Goal: Task Accomplishment & Management: Manage account settings

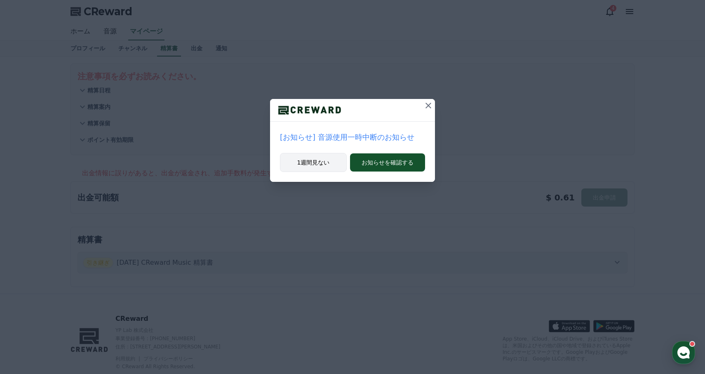
click at [302, 163] on button "1週間見ない" at bounding box center [313, 162] width 67 height 19
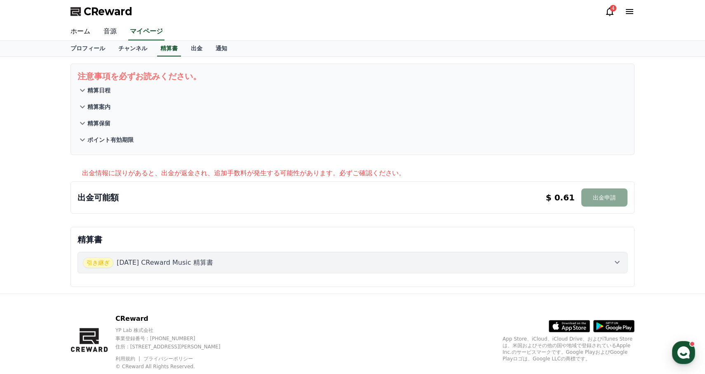
click at [111, 33] on link "音源" at bounding box center [110, 31] width 26 height 17
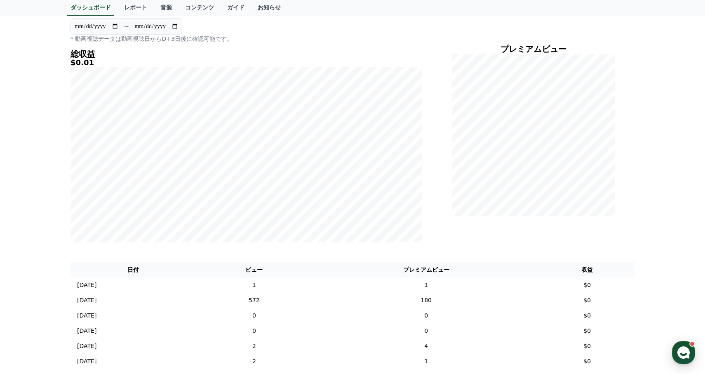
scroll to position [85, 0]
click at [442, 299] on td "180" at bounding box center [426, 298] width 227 height 15
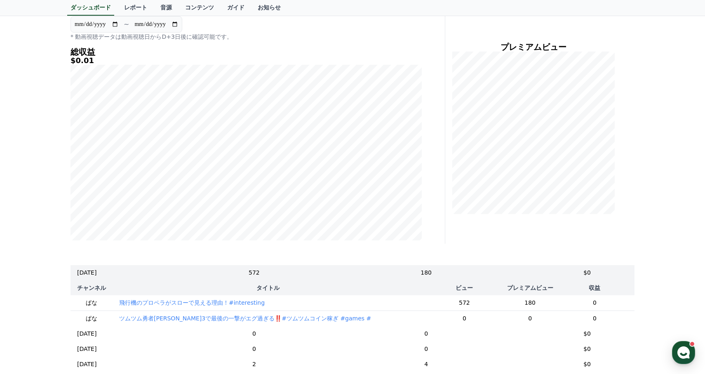
scroll to position [27, 0]
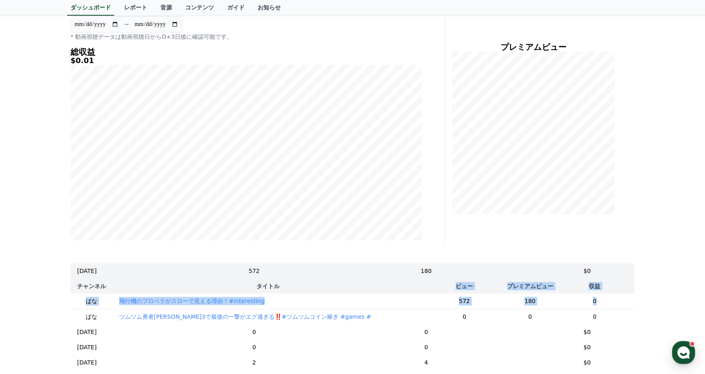
drag, startPoint x: 600, startPoint y: 300, endPoint x: 447, endPoint y: 286, distance: 153.7
click at [447, 286] on table "チャンネル タイトル ビュー プレミアムビュー 収益 ぱな 飛行機のプロペラがスローで見える理由！#interesting 572 180 0 ぱな ツムツム…" at bounding box center [353, 302] width 564 height 46
copy table "ビュー プレミアムビュー 収益 ぱな 飛行機のプロペラがスローで見える理由！#interesting 572 180 0"
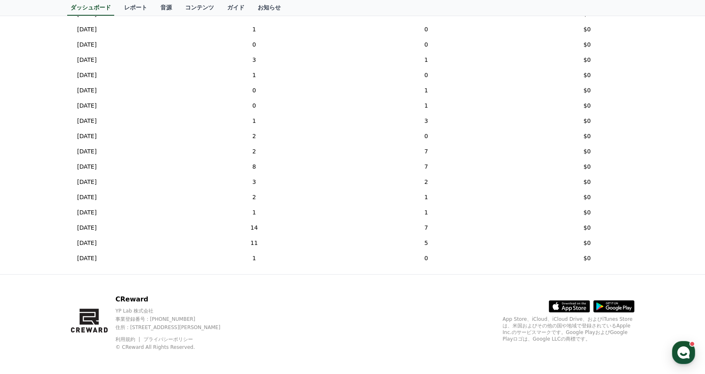
scroll to position [452, 0]
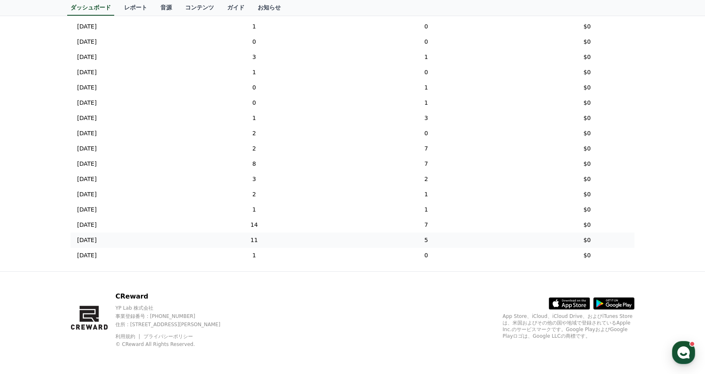
click at [284, 244] on td "11" at bounding box center [254, 240] width 117 height 15
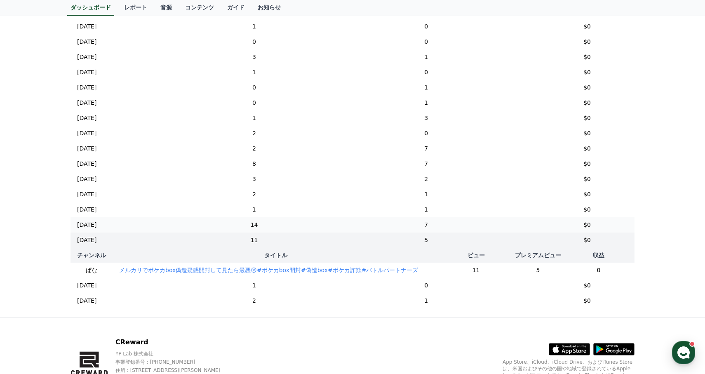
click at [284, 226] on td "14" at bounding box center [254, 224] width 117 height 15
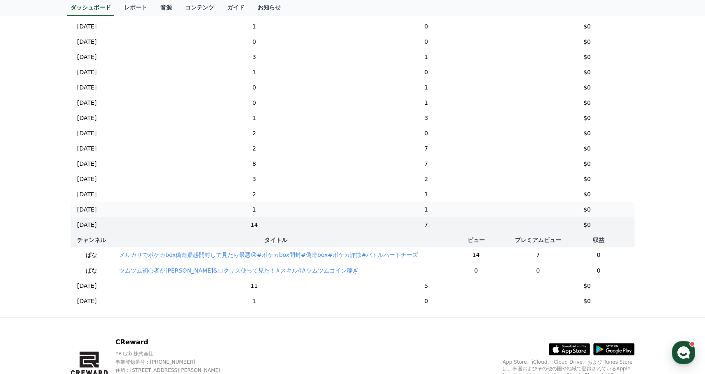
click at [284, 207] on td "1" at bounding box center [254, 209] width 117 height 15
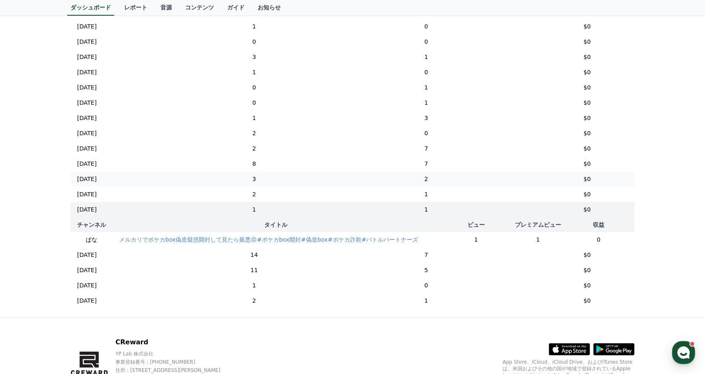
click at [284, 183] on td "3" at bounding box center [254, 179] width 117 height 15
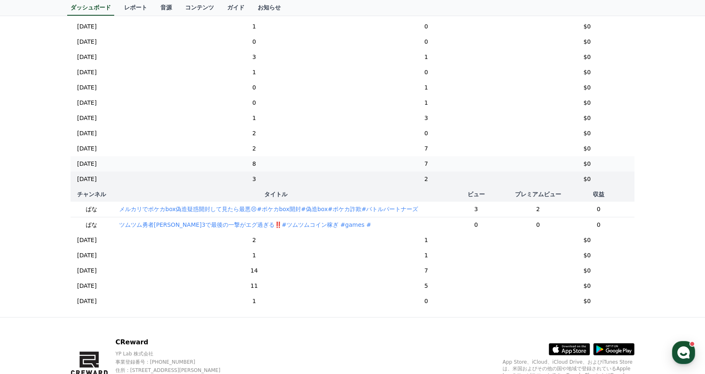
click at [284, 156] on td "8" at bounding box center [254, 163] width 117 height 15
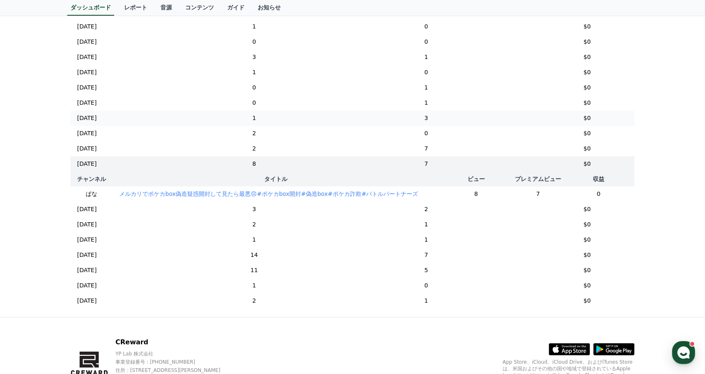
click at [280, 118] on td "1" at bounding box center [254, 118] width 117 height 15
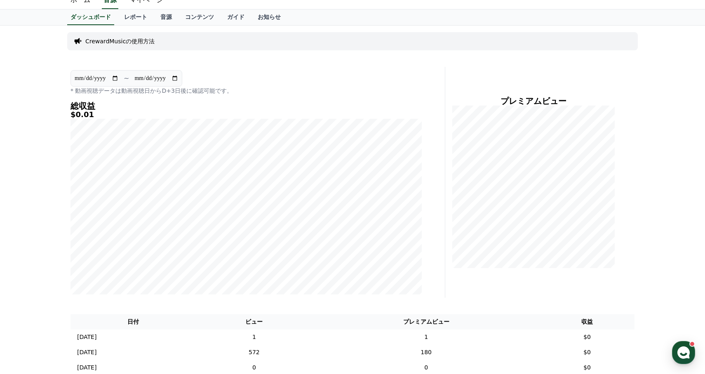
scroll to position [0, 0]
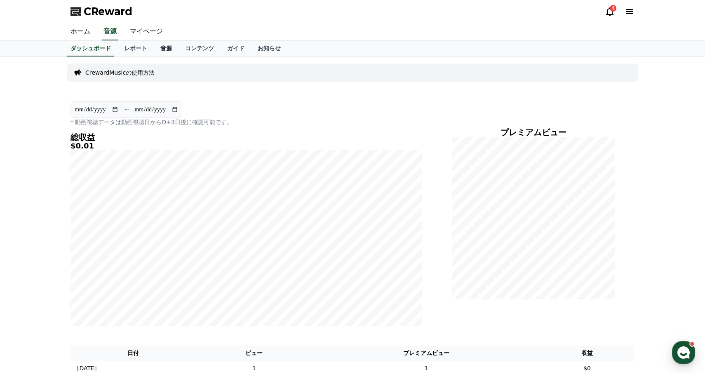
click at [163, 48] on link "音源" at bounding box center [166, 49] width 25 height 16
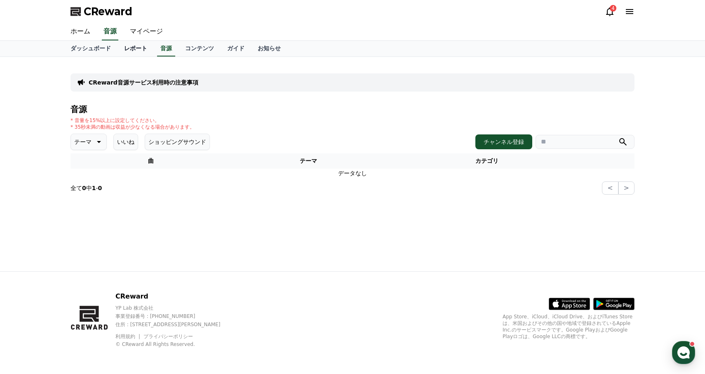
click at [139, 47] on link "レポート" at bounding box center [136, 49] width 36 height 16
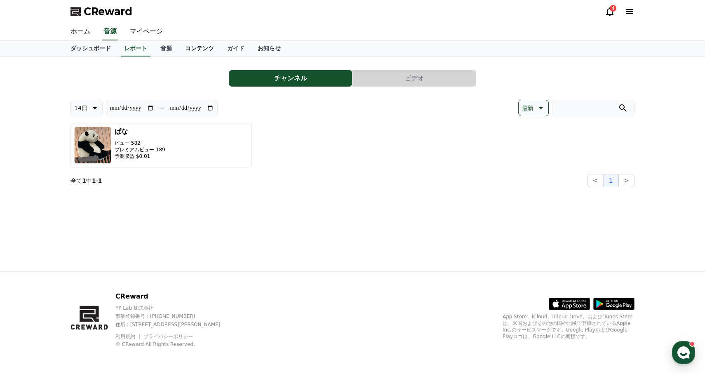
click at [217, 48] on link "コンテンツ" at bounding box center [200, 49] width 42 height 16
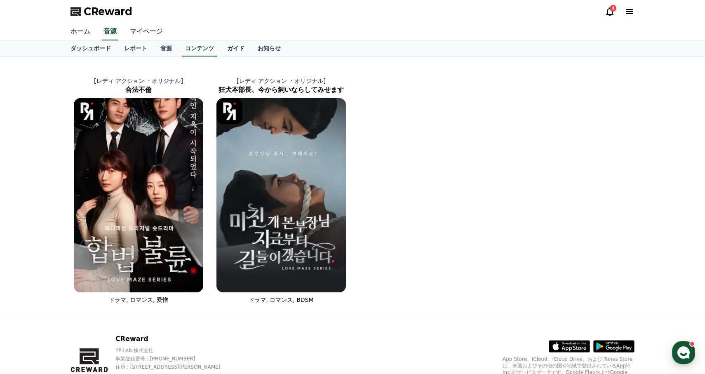
click at [230, 49] on link "ガイド" at bounding box center [236, 49] width 31 height 16
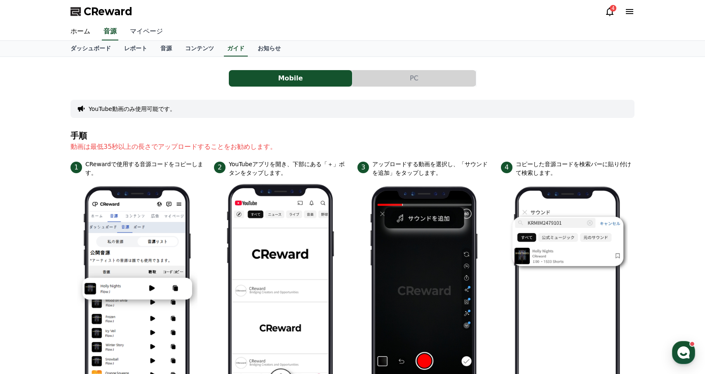
click at [144, 26] on link "マイページ" at bounding box center [146, 31] width 46 height 17
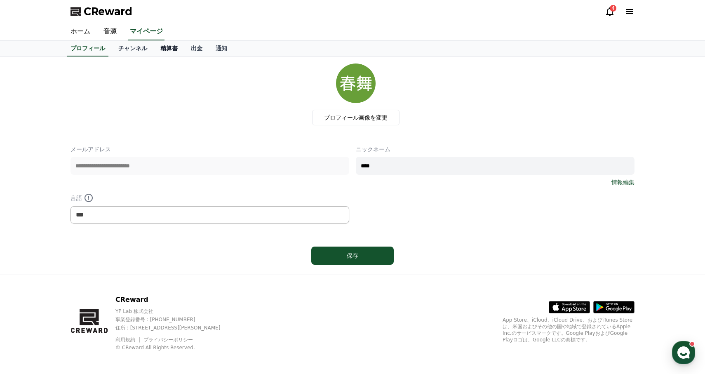
click at [159, 53] on link "精算書" at bounding box center [169, 49] width 31 height 16
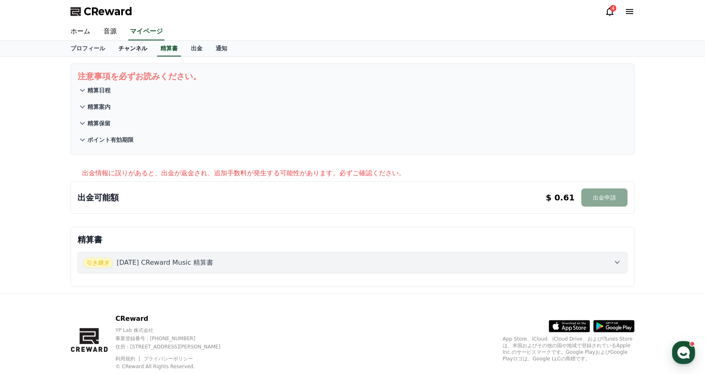
click at [141, 51] on link "チャンネル" at bounding box center [133, 49] width 42 height 16
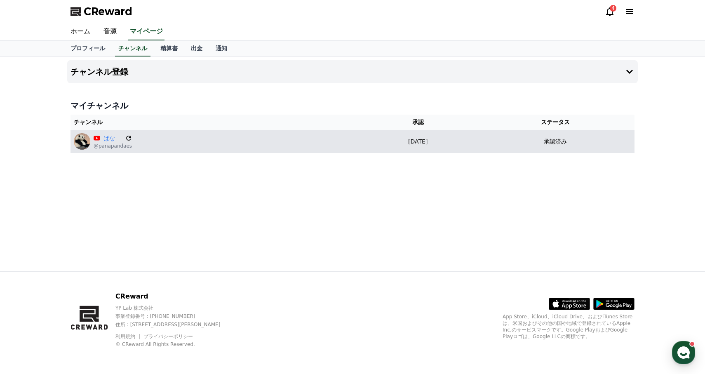
click at [125, 139] on icon at bounding box center [128, 137] width 7 height 7
